Goal: Information Seeking & Learning: Learn about a topic

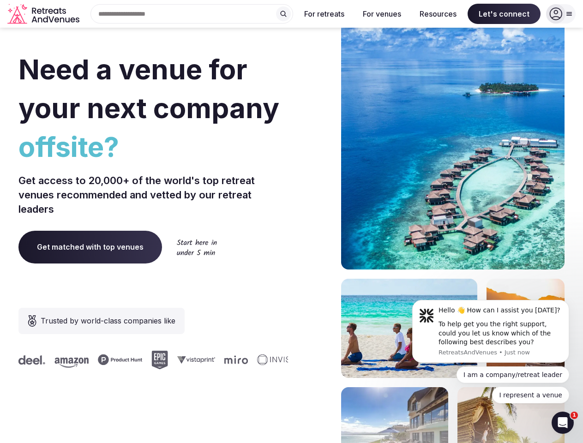
click at [291, 222] on div "Need a venue for your next company offsite? Get access to 20,000+ of the world'…" at bounding box center [291, 276] width 546 height 556
click at [192, 14] on div "Search Popular Destinations [GEOGRAPHIC_DATA], [GEOGRAPHIC_DATA] [GEOGRAPHIC_DA…" at bounding box center [188, 13] width 210 height 19
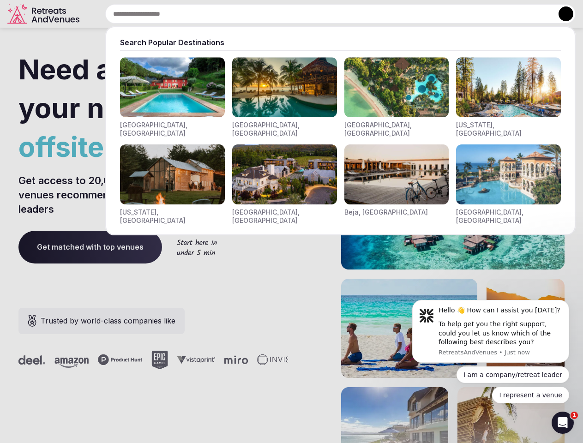
click at [284, 14] on input "text" at bounding box center [340, 13] width 471 height 19
click at [325, 14] on input "text" at bounding box center [340, 13] width 471 height 19
click at [382, 14] on input "text" at bounding box center [340, 13] width 471 height 19
click at [438, 14] on input "text" at bounding box center [340, 13] width 471 height 19
click at [504, 14] on input "text" at bounding box center [340, 13] width 471 height 19
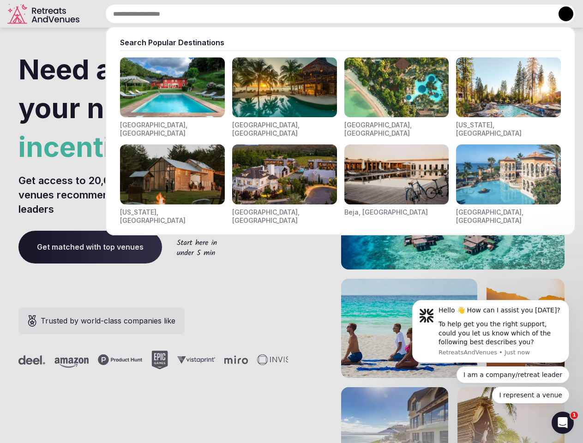
click at [561, 14] on button at bounding box center [566, 13] width 15 height 15
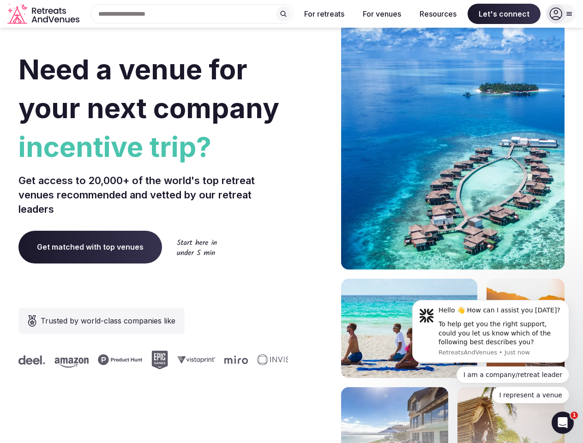
click at [491, 332] on div "To help get you the right support, could you let us know which of the following…" at bounding box center [501, 333] width 124 height 27
